Goal: Communication & Community: Ask a question

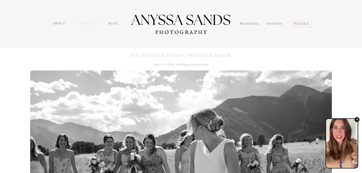
click at [82, 21] on nav "portfolio" at bounding box center [88, 24] width 22 height 6
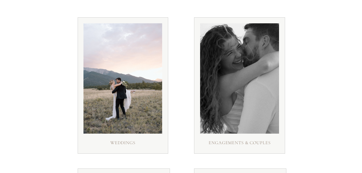
scroll to position [76, 0]
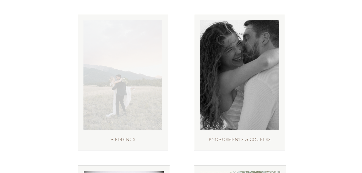
click at [121, 98] on div at bounding box center [122, 75] width 79 height 110
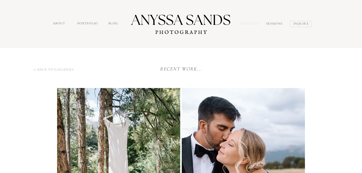
click at [244, 25] on nav "Weddings" at bounding box center [250, 24] width 21 height 6
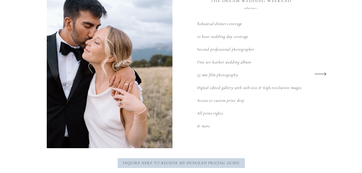
scroll to position [693, 0]
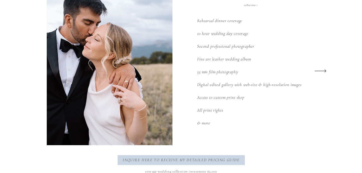
click at [322, 73] on icon at bounding box center [320, 71] width 15 height 20
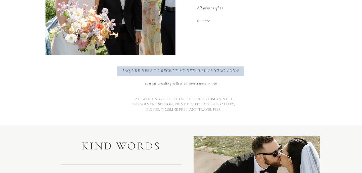
scroll to position [649, 0]
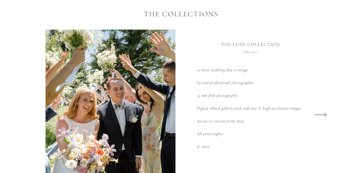
click at [316, 116] on icon at bounding box center [320, 115] width 15 height 20
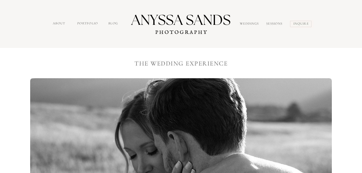
scroll to position [0, 0]
click at [297, 23] on nav "inquire" at bounding box center [301, 24] width 16 height 6
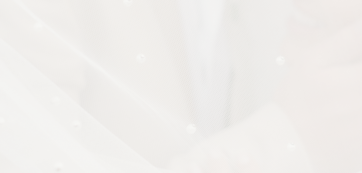
scroll to position [555, 0]
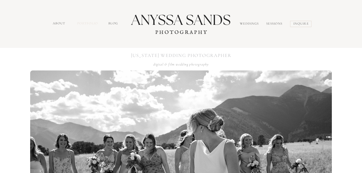
click at [90, 24] on nav "portfolio" at bounding box center [88, 24] width 22 height 6
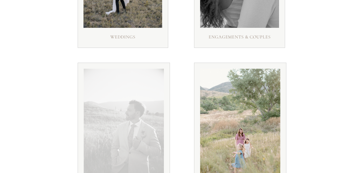
scroll to position [113, 0]
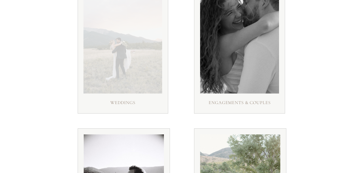
click at [129, 38] on div at bounding box center [122, 38] width 79 height 110
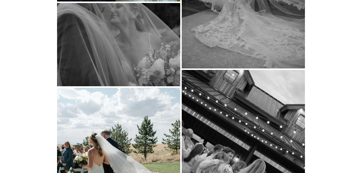
scroll to position [3060, 0]
